Goal: Task Accomplishment & Management: Manage account settings

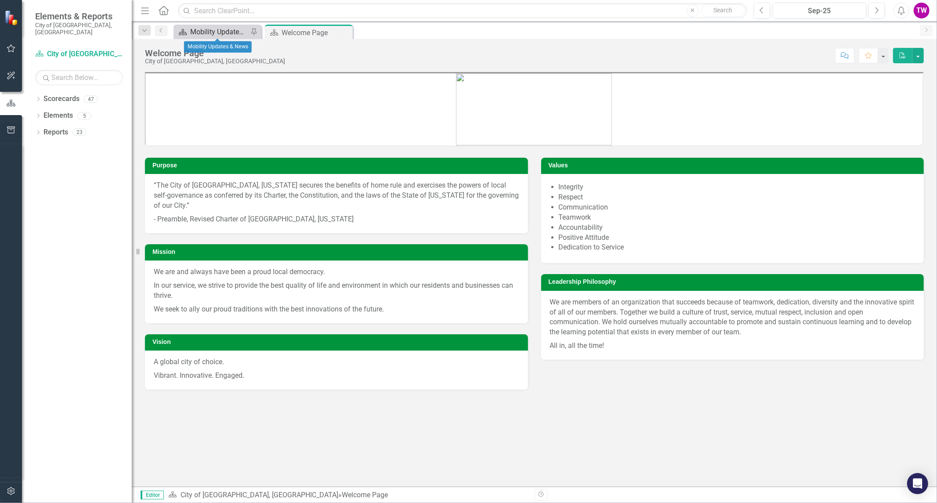
click at [216, 28] on div "Mobility Updates & News" at bounding box center [219, 31] width 58 height 11
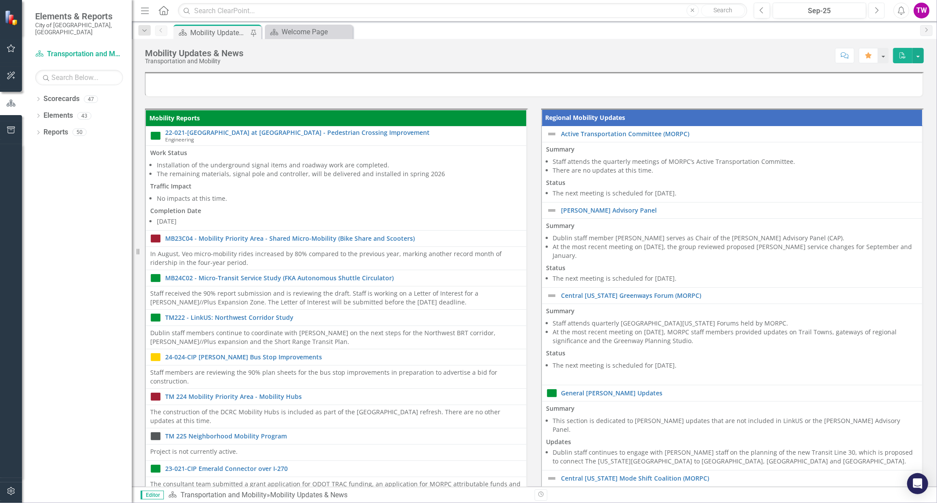
click at [876, 15] on button "Next" at bounding box center [876, 11] width 16 height 16
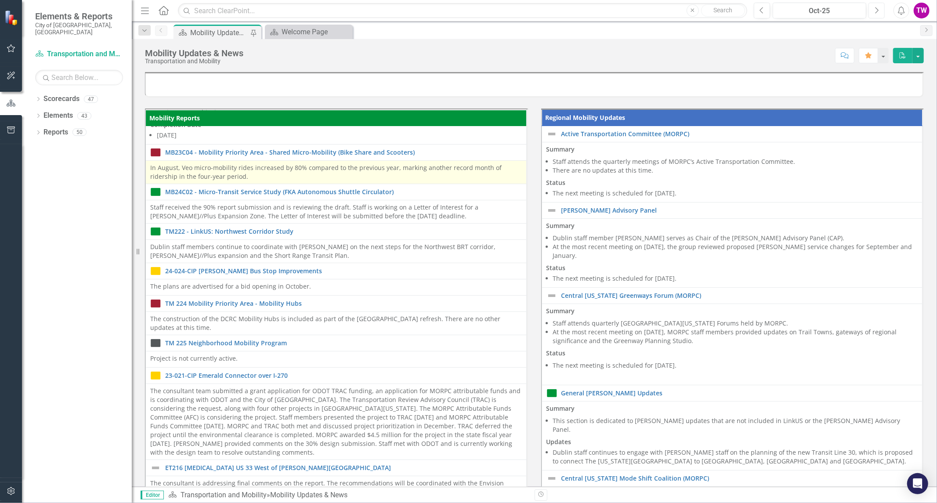
scroll to position [97, 0]
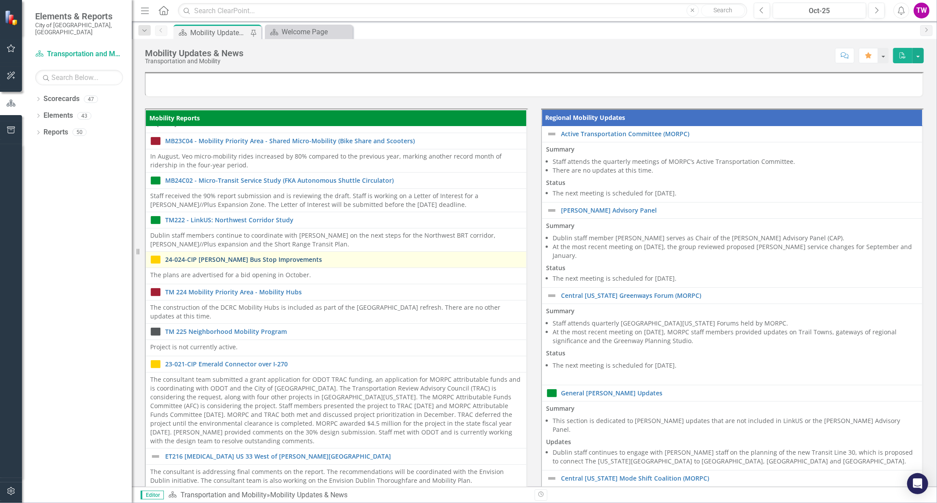
click at [265, 260] on link "24-024-CIP [PERSON_NAME] Bus Stop Improvements" at bounding box center [343, 259] width 357 height 7
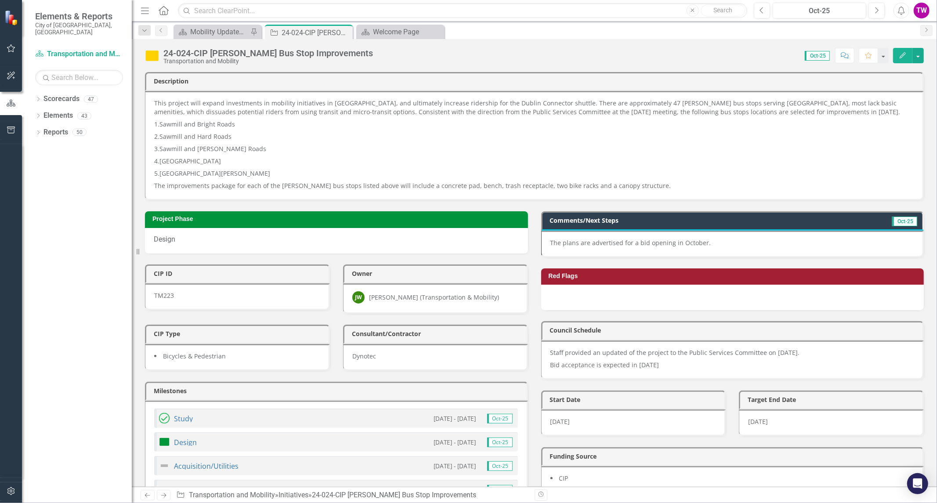
click at [725, 241] on p "The plans are advertised for a bid opening in October." at bounding box center [732, 242] width 364 height 9
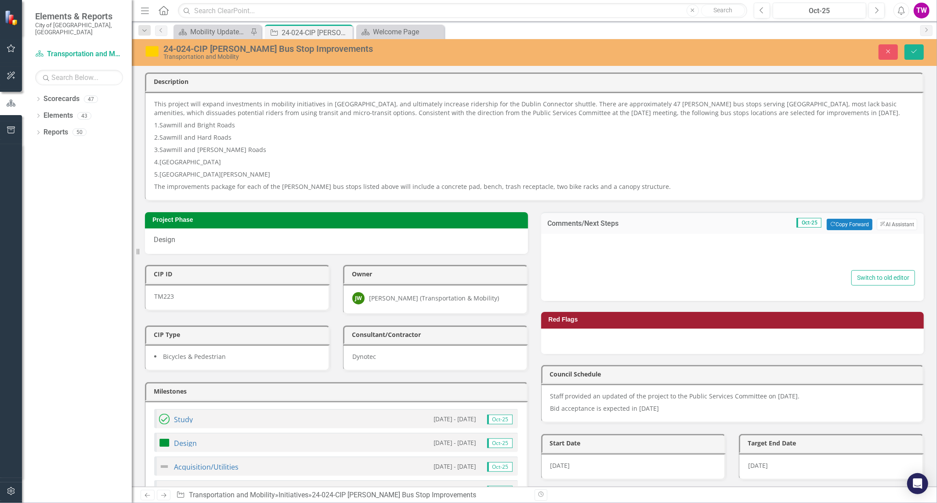
type textarea "<p>The plans are advertised for a bid opening in October.</p>"
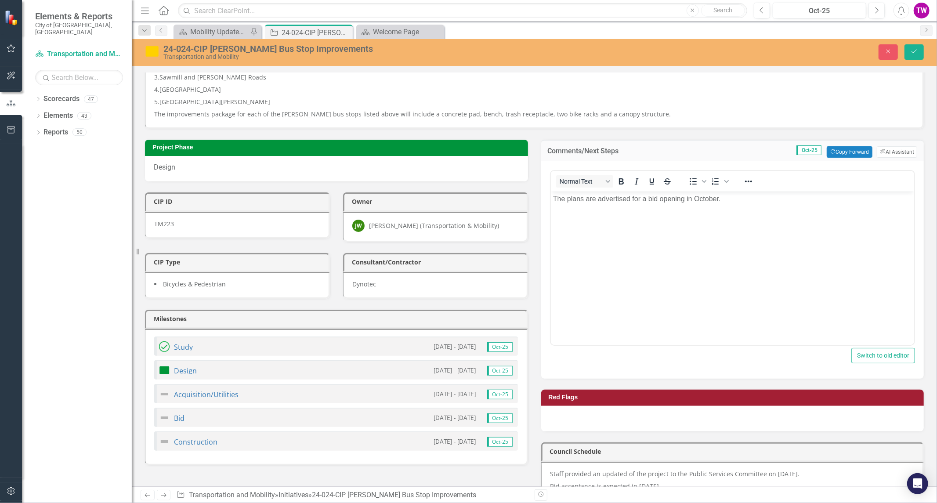
scroll to position [97, 0]
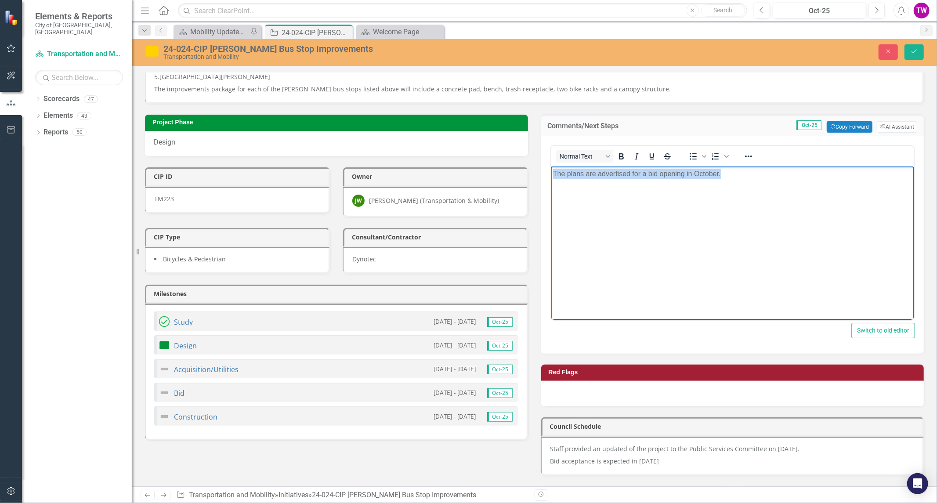
drag, startPoint x: 730, startPoint y: 173, endPoint x: 550, endPoint y: 171, distance: 180.0
click at [550, 171] on body "The plans are advertised for a bid opening in October." at bounding box center [732, 232] width 364 height 132
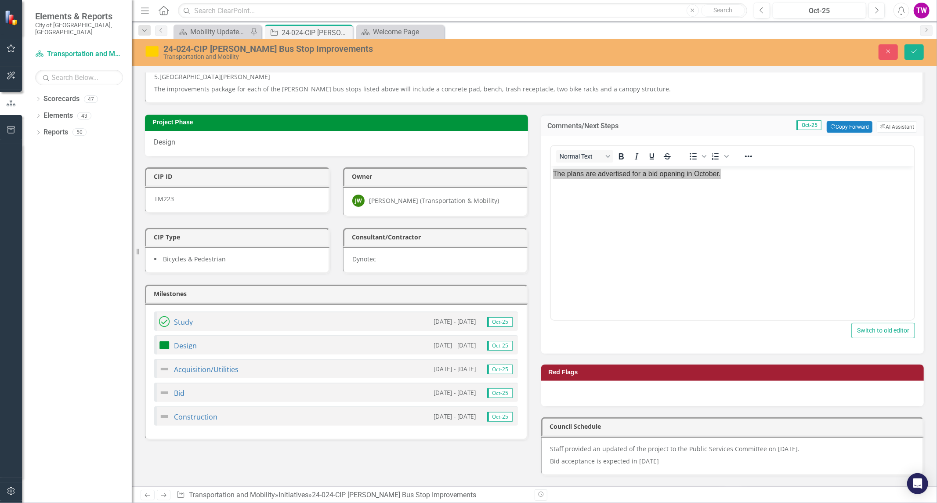
click at [166, 395] on img at bounding box center [164, 392] width 11 height 11
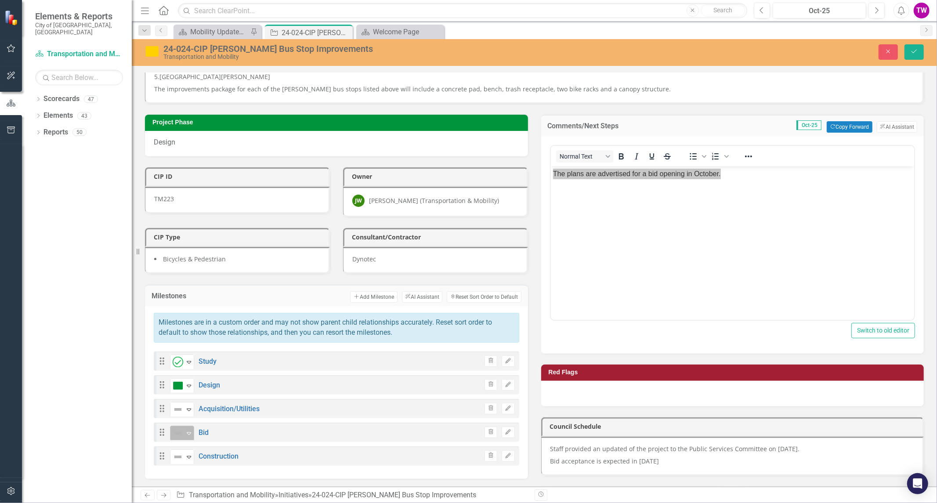
click at [190, 430] on icon "Expand" at bounding box center [188, 432] width 9 height 7
click at [178, 389] on icon "Expand" at bounding box center [174, 392] width 8 height 6
click at [747, 214] on body "The plans are advertised for a bid opening in October." at bounding box center [732, 232] width 364 height 132
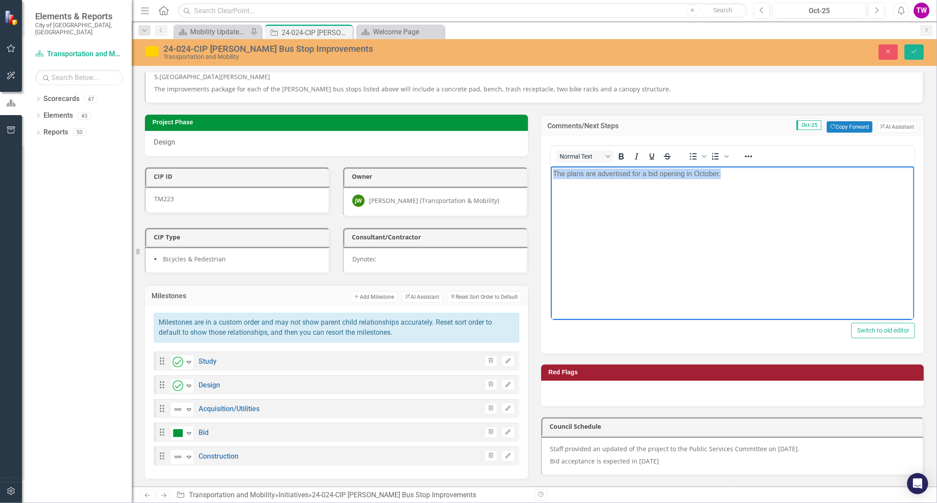
drag, startPoint x: 743, startPoint y: 179, endPoint x: 546, endPoint y: 180, distance: 196.7
click at [550, 180] on html "The plans are advertised for a bid opening in October." at bounding box center [732, 232] width 364 height 132
click at [687, 177] on p "Bids were opened in October for a" at bounding box center [731, 173] width 359 height 11
click at [837, 171] on p "Bids were opened in October for an anticipated bid acceptance in [DATE]." at bounding box center [731, 173] width 359 height 11
click at [918, 53] on icon "Save" at bounding box center [914, 51] width 8 height 6
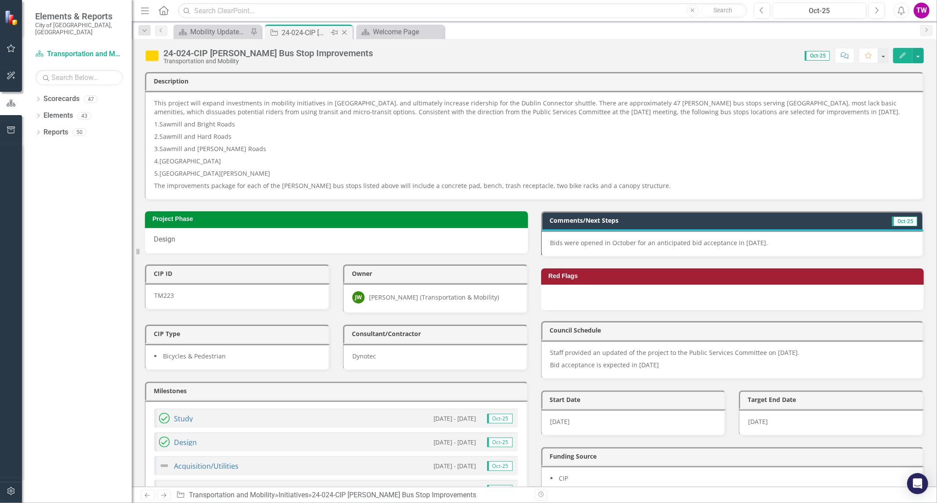
click at [343, 33] on icon "Close" at bounding box center [344, 32] width 9 height 7
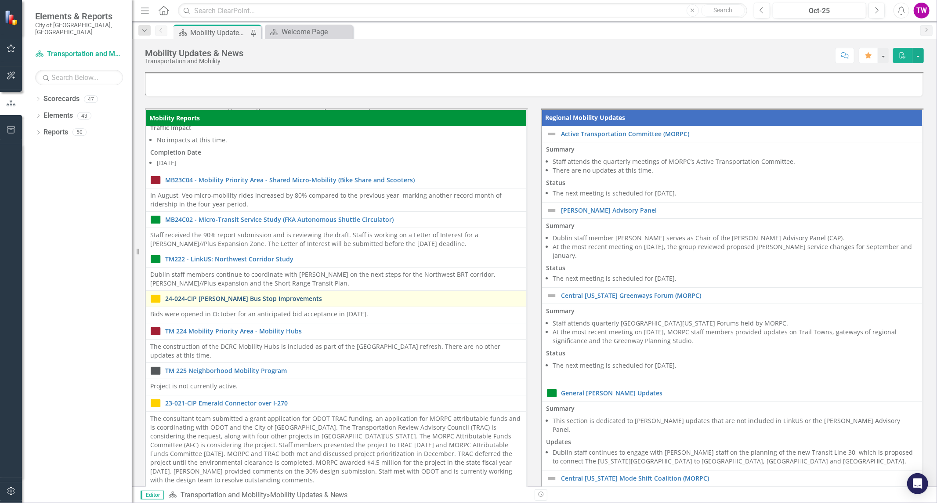
scroll to position [65, 0]
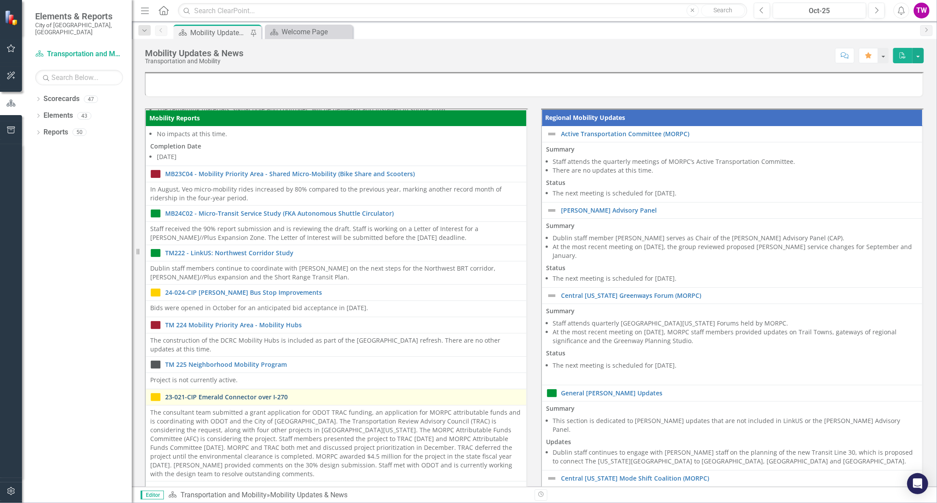
click at [246, 393] on link "23-021-CIP Emerald Connector over I-270" at bounding box center [343, 396] width 357 height 7
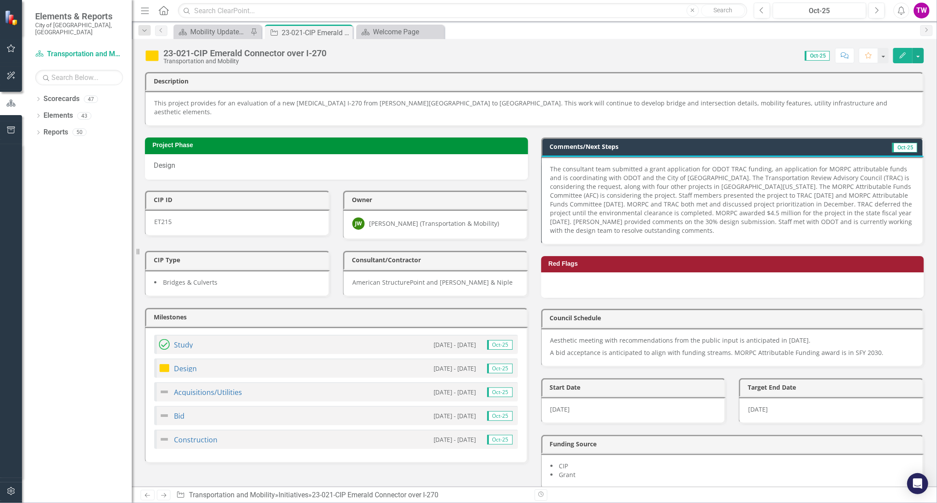
click at [154, 56] on img at bounding box center [152, 56] width 14 height 14
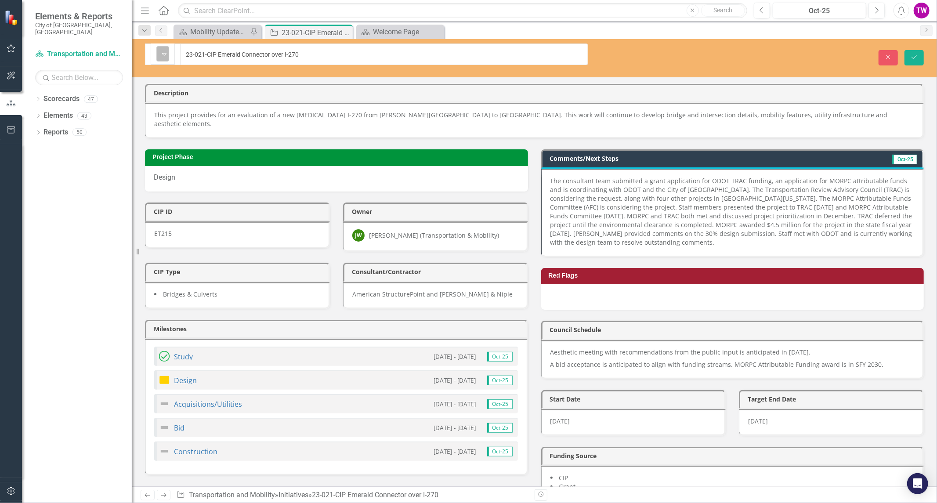
click at [164, 50] on icon "Expand" at bounding box center [164, 53] width 9 height 7
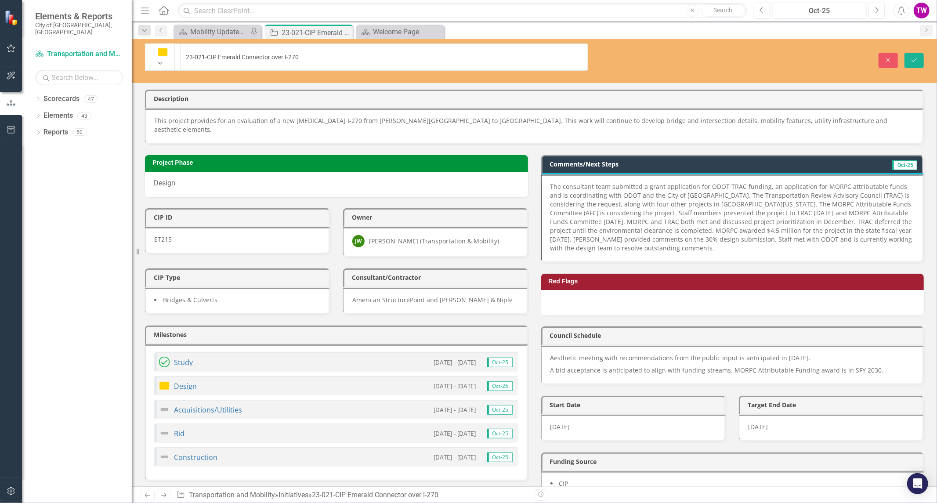
click at [51, 502] on div "Not Defined" at bounding box center [33, 508] width 36 height 10
click at [916, 57] on icon "Save" at bounding box center [914, 60] width 8 height 6
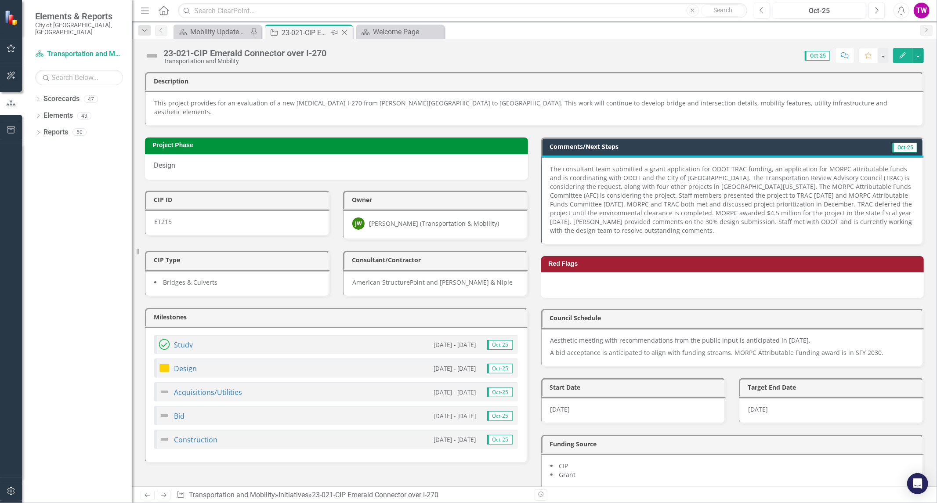
click at [344, 33] on icon "Close" at bounding box center [344, 32] width 9 height 7
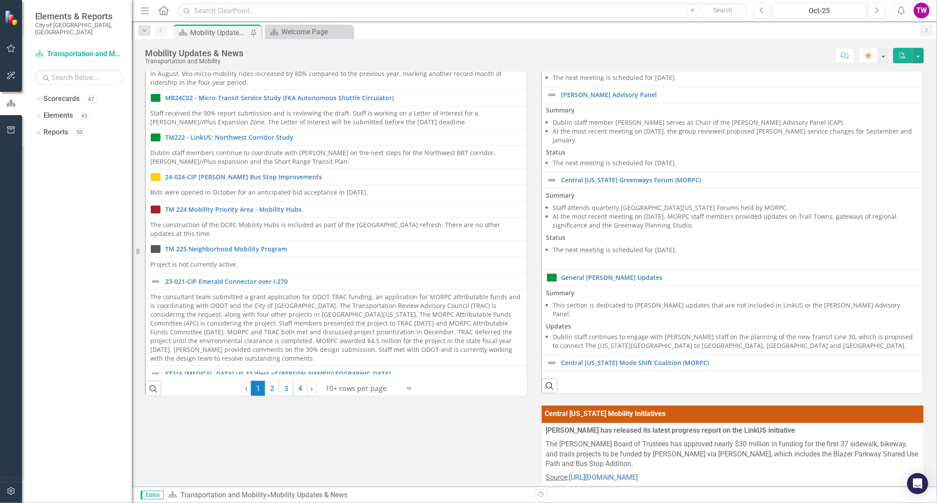
scroll to position [195, 0]
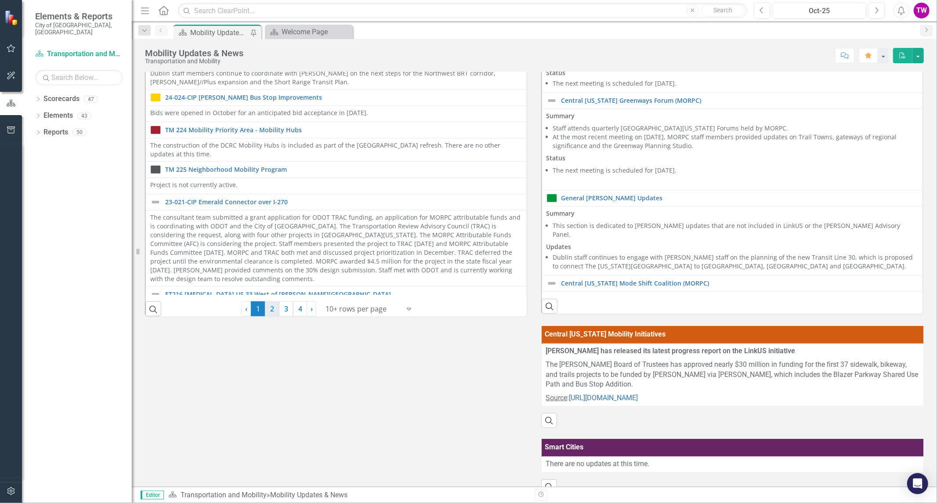
click at [269, 310] on link "2" at bounding box center [272, 308] width 14 height 15
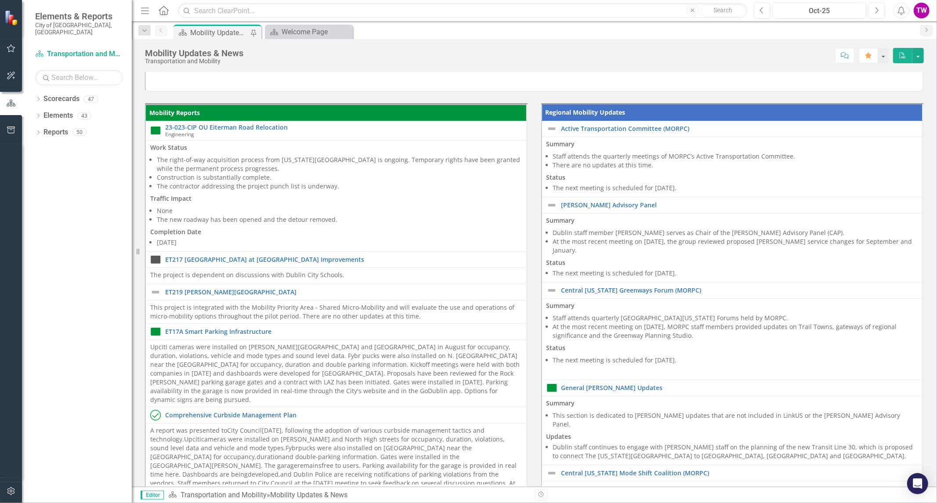
scroll to position [0, 0]
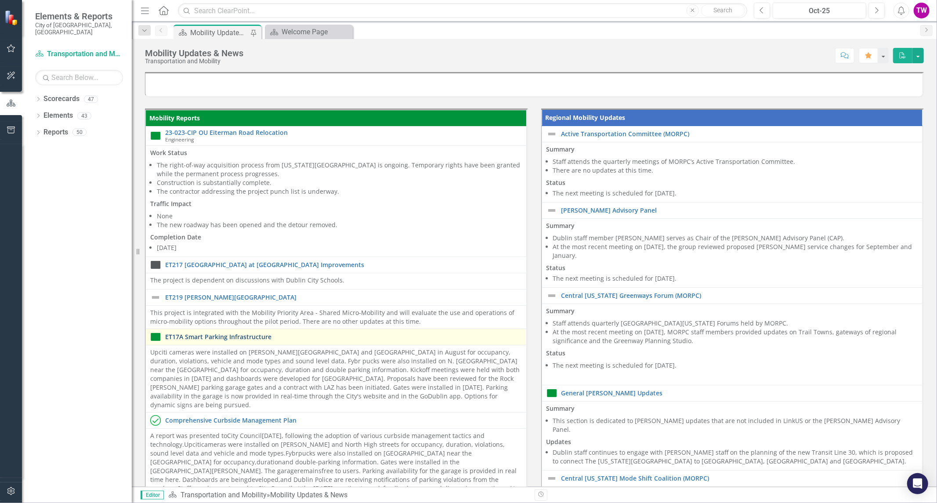
click at [247, 333] on link "ET17A Smart Parking Infrastructure" at bounding box center [343, 336] width 357 height 7
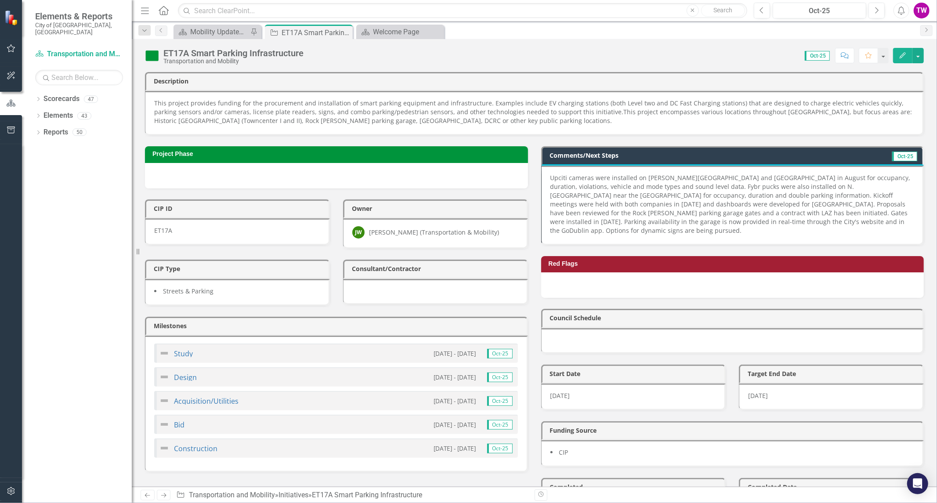
click at [855, 219] on p "Upciti cameras were installed on [PERSON_NAME][GEOGRAPHIC_DATA] and [GEOGRAPHIC…" at bounding box center [732, 203] width 364 height 61
click at [855, 223] on p "Upciti cameras were installed on [PERSON_NAME][GEOGRAPHIC_DATA] and [GEOGRAPHIC…" at bounding box center [732, 203] width 364 height 61
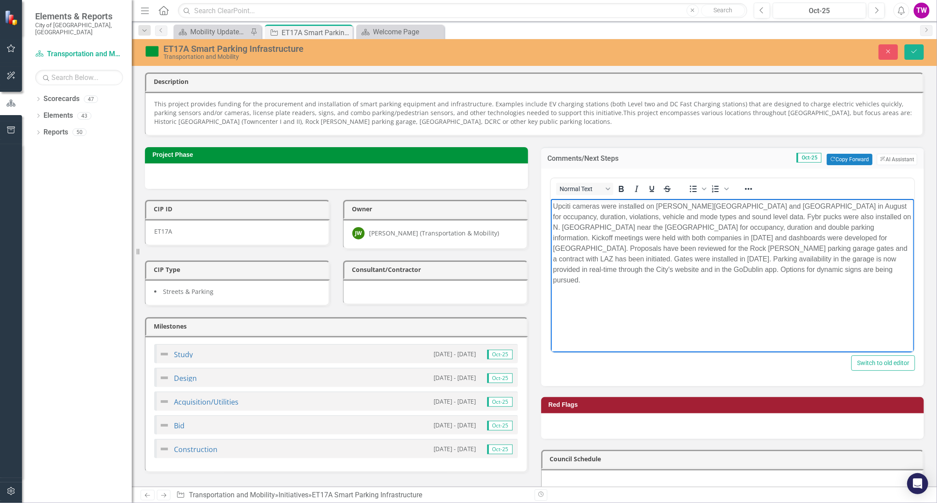
click at [722, 272] on p "Upciti cameras were installed on [PERSON_NAME][GEOGRAPHIC_DATA] and [GEOGRAPHIC…" at bounding box center [731, 243] width 359 height 84
